Goal: Check status: Check status

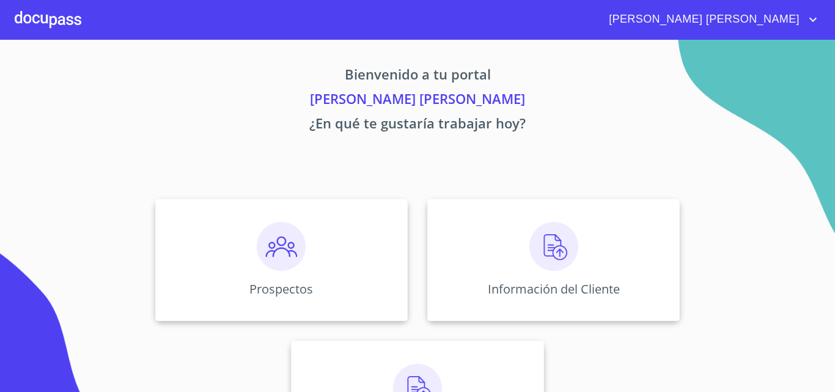
click at [51, 10] on div at bounding box center [48, 19] width 67 height 39
click at [550, 256] on img at bounding box center [554, 246] width 49 height 49
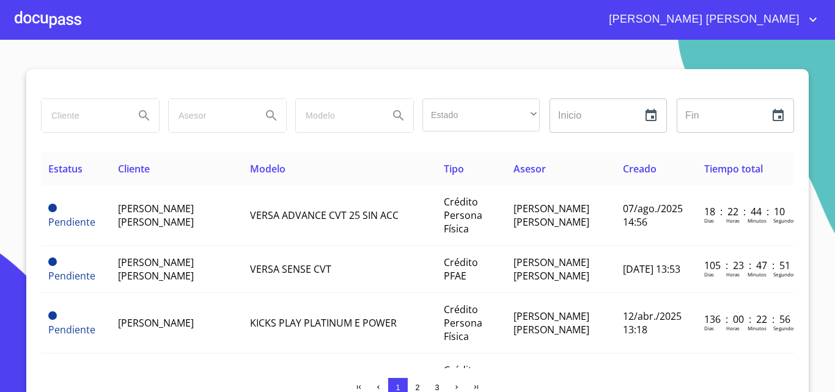
click at [109, 113] on input "search" at bounding box center [83, 115] width 83 height 33
drag, startPoint x: 109, startPoint y: 114, endPoint x: 149, endPoint y: 163, distance: 63.0
click at [149, 163] on th "Cliente" at bounding box center [177, 168] width 132 height 33
click at [115, 98] on div at bounding box center [99, 116] width 127 height 44
click at [109, 113] on input "search" at bounding box center [83, 115] width 83 height 33
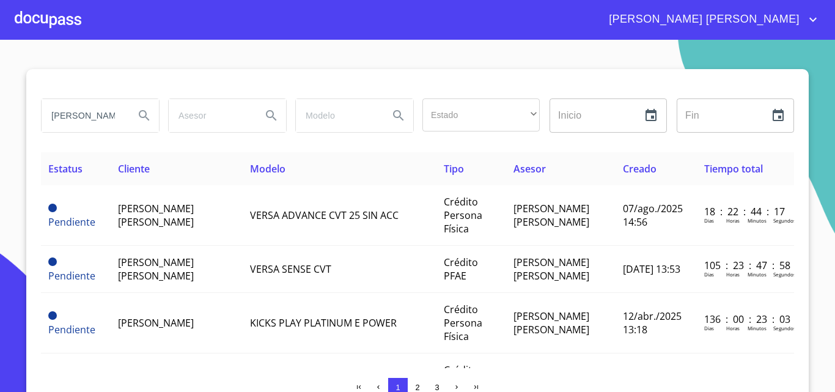
type input "[PERSON_NAME]"
click at [146, 115] on icon "Search" at bounding box center [144, 115] width 15 height 15
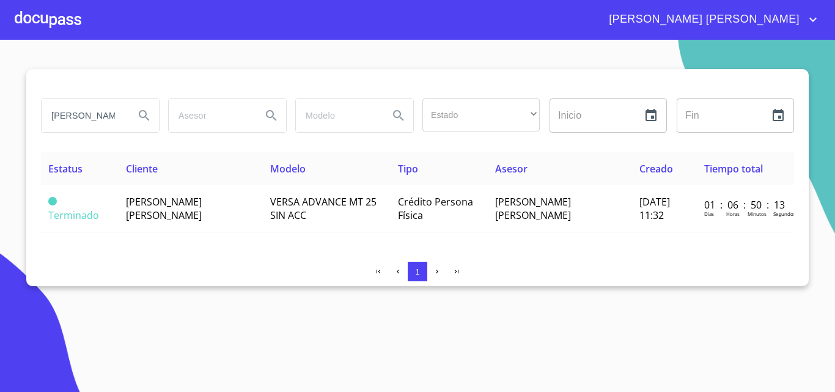
click at [249, 152] on th "Cliente" at bounding box center [191, 168] width 144 height 33
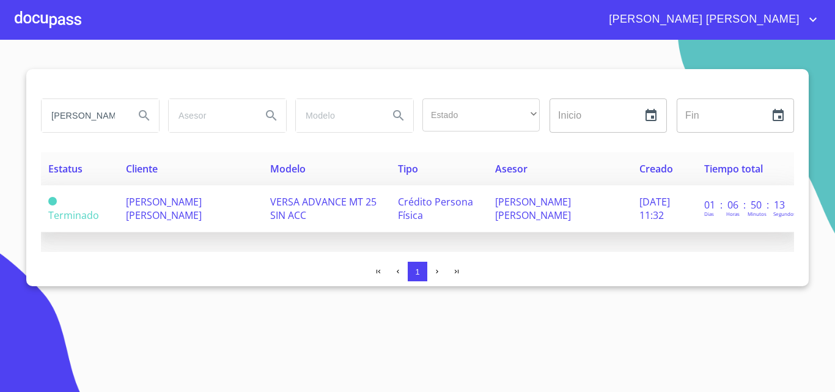
click at [214, 210] on td "[PERSON_NAME] [PERSON_NAME]" at bounding box center [191, 208] width 144 height 47
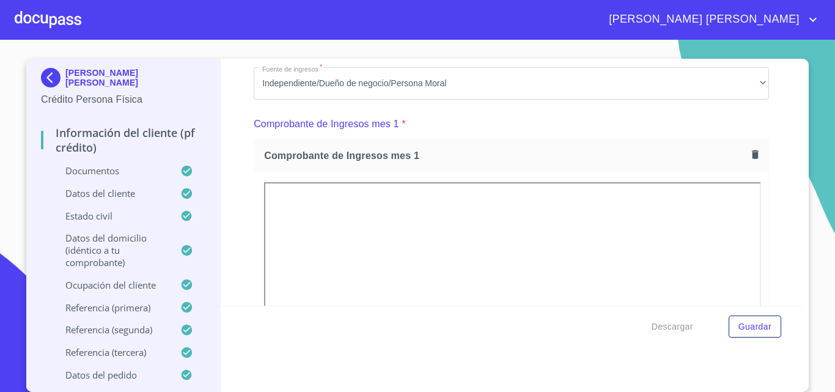
scroll to position [1345, 0]
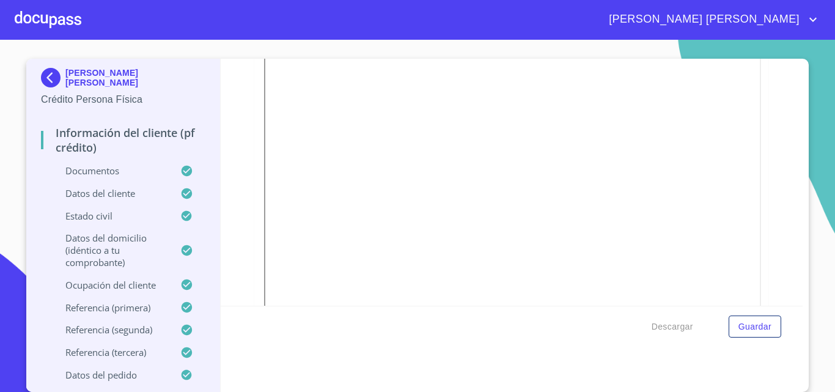
click at [774, 280] on div "Información del cliente (PF crédito) Documentos Documento de identificación   *…" at bounding box center [512, 182] width 583 height 247
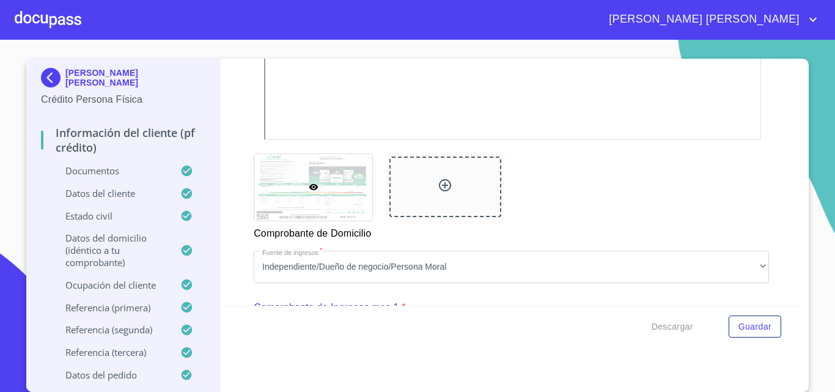
scroll to position [1223, 0]
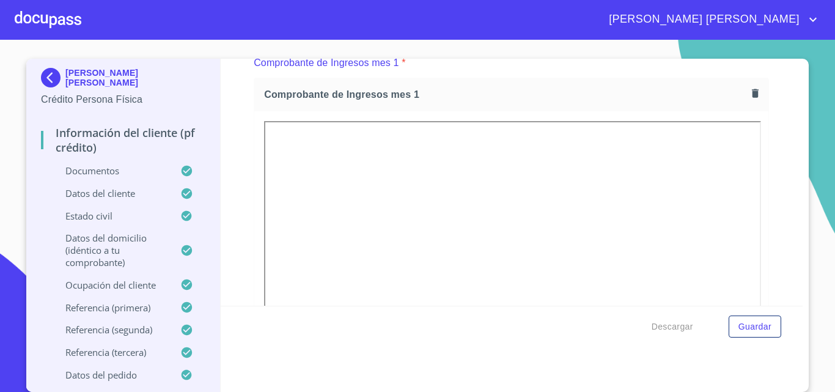
click at [43, 16] on div at bounding box center [48, 19] width 67 height 39
